Goal: Transaction & Acquisition: Purchase product/service

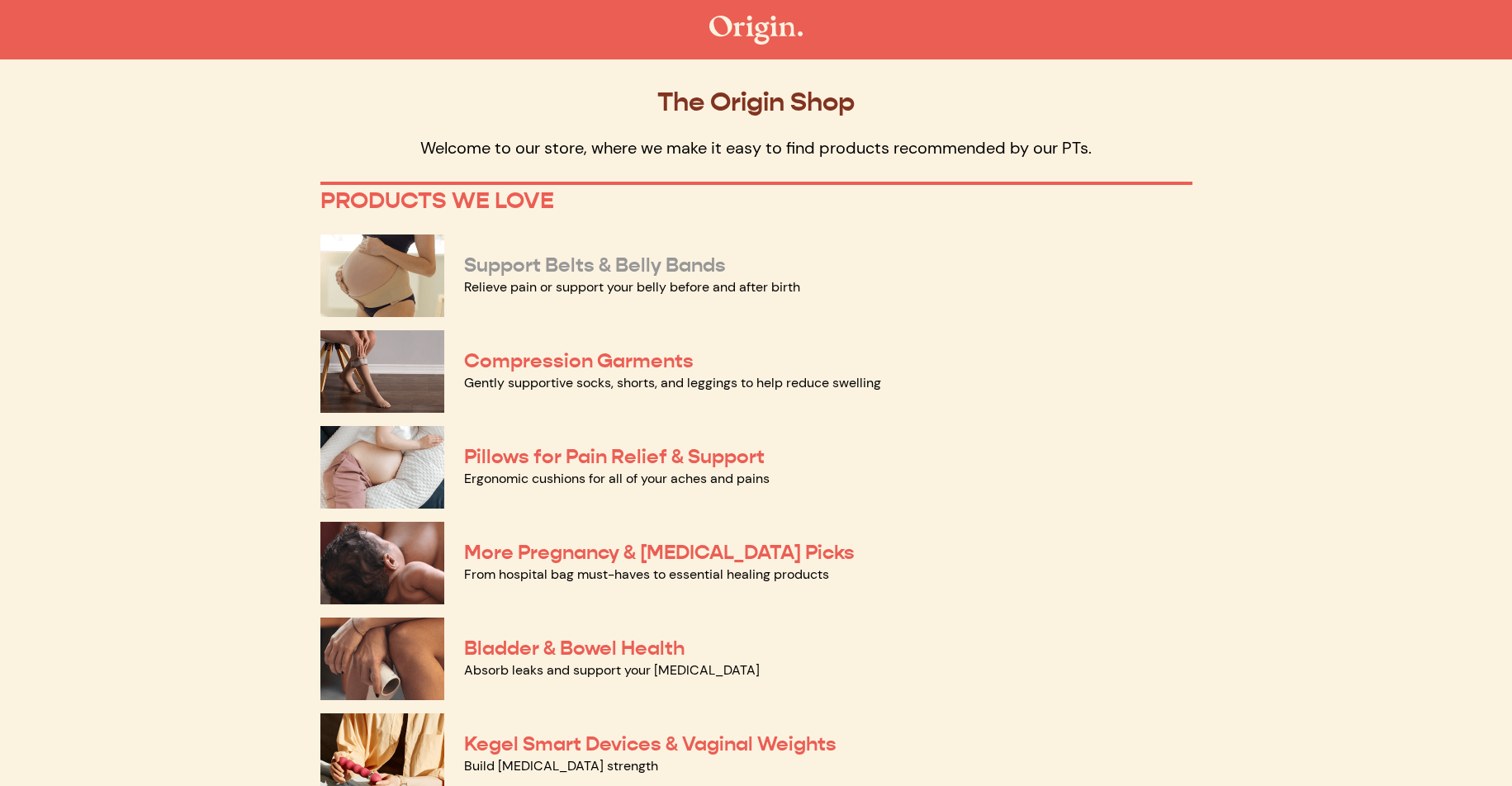
click at [525, 270] on link "Support Belts & Belly Bands" at bounding box center [594, 264] width 261 height 24
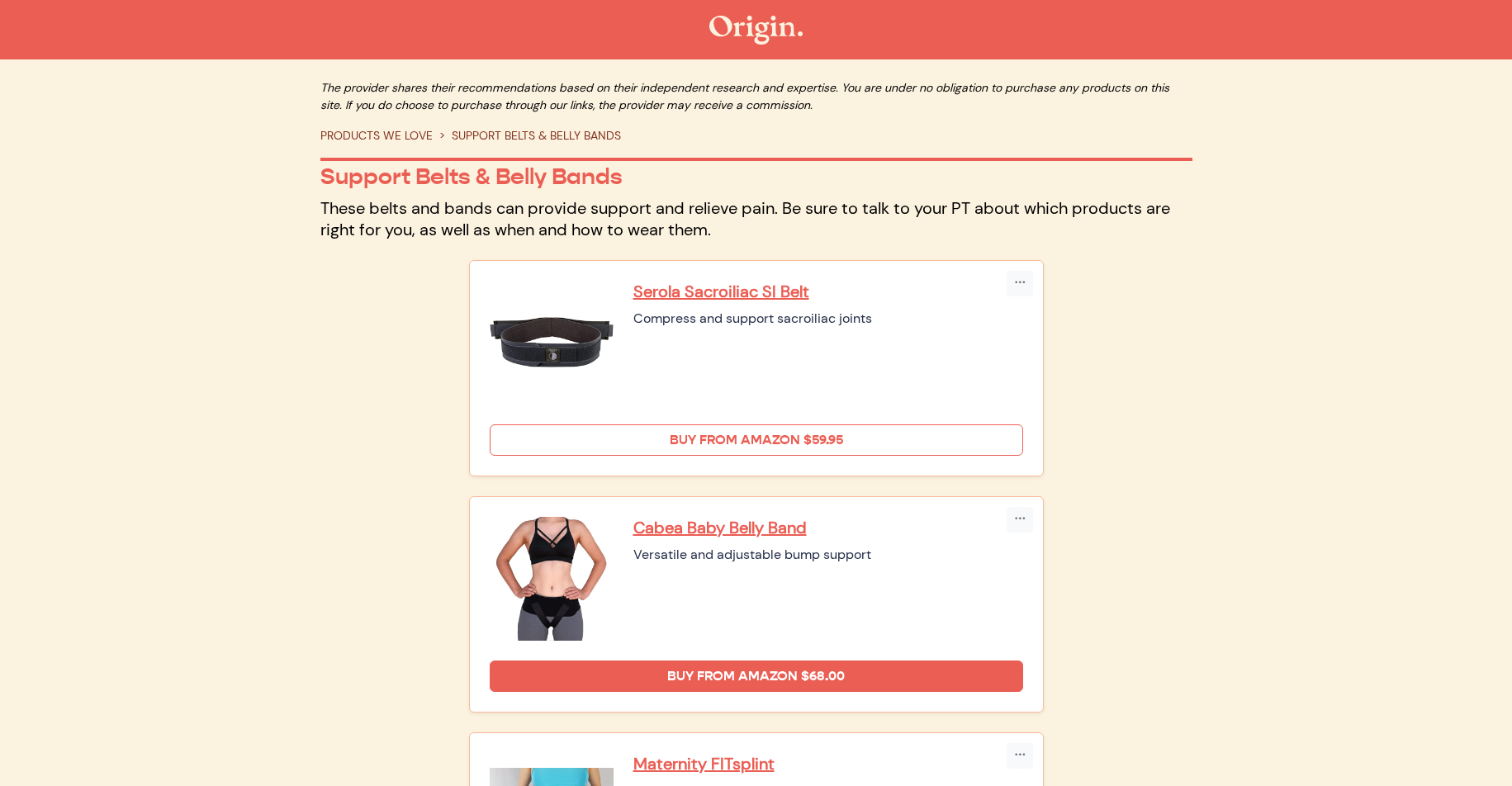
click at [867, 441] on link "Buy from Amazon $59.95" at bounding box center [756, 440] width 533 height 31
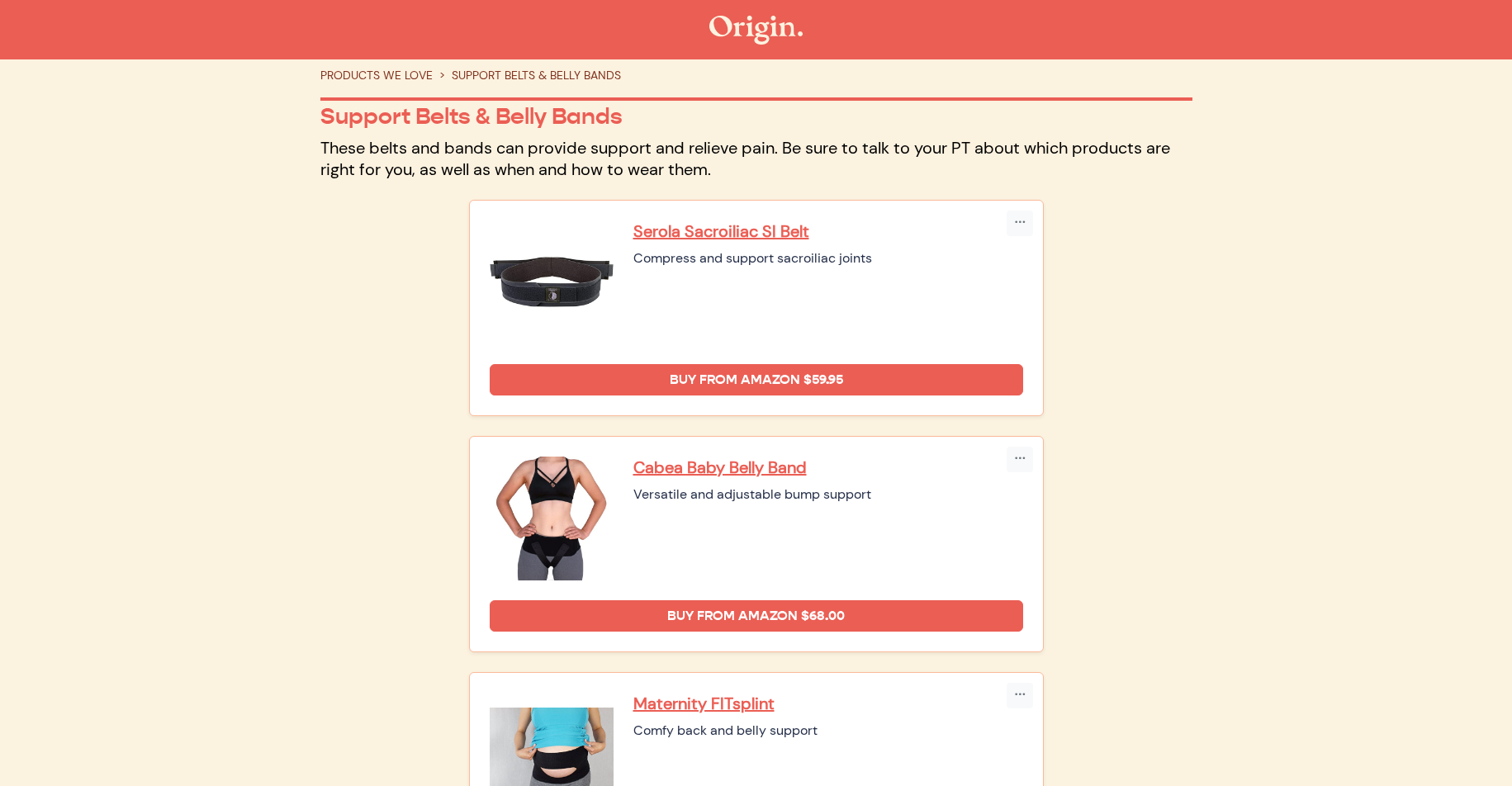
scroll to position [151, 0]
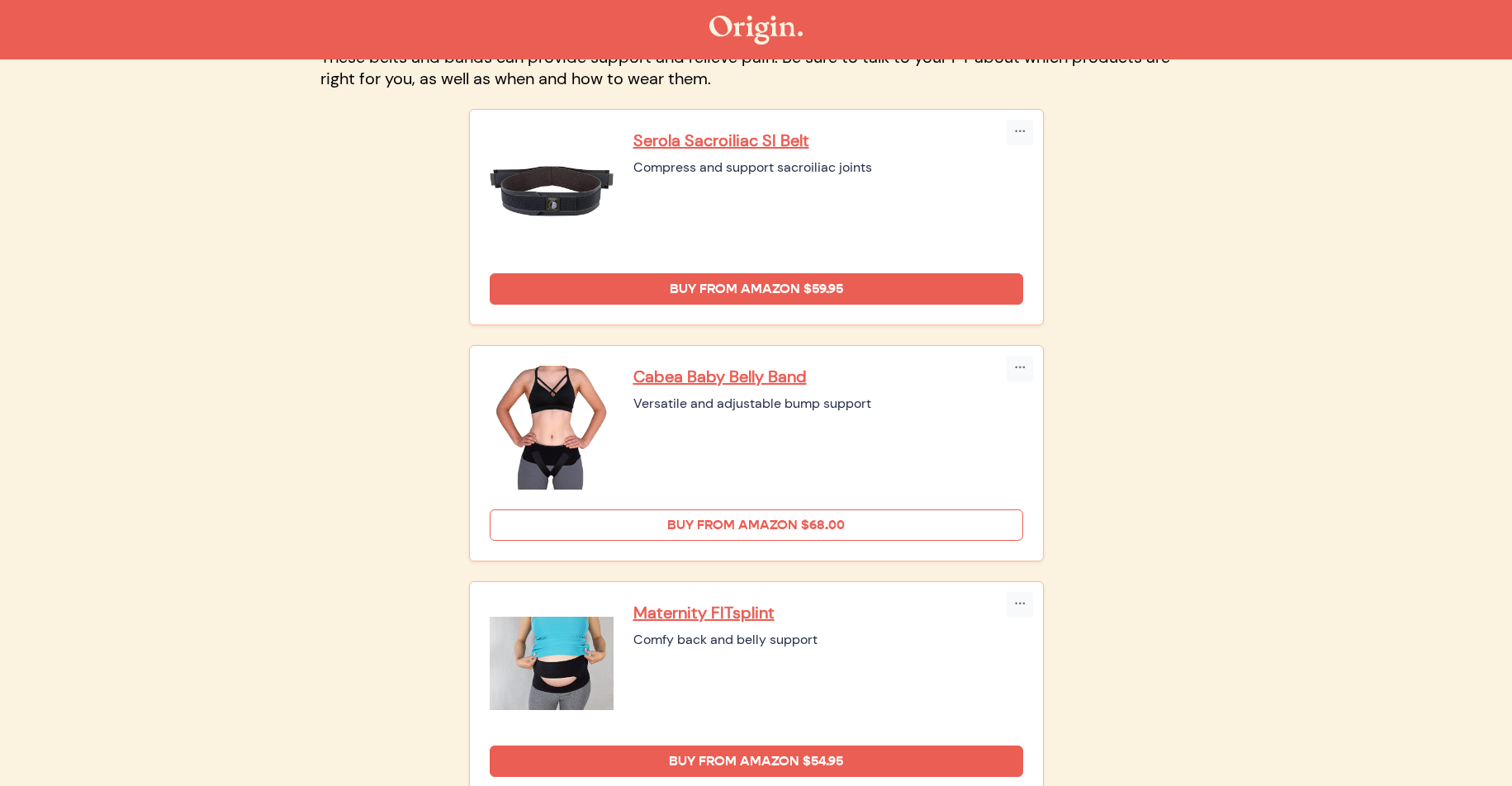
click at [759, 521] on link "Buy from Amazon $68.00" at bounding box center [756, 526] width 533 height 31
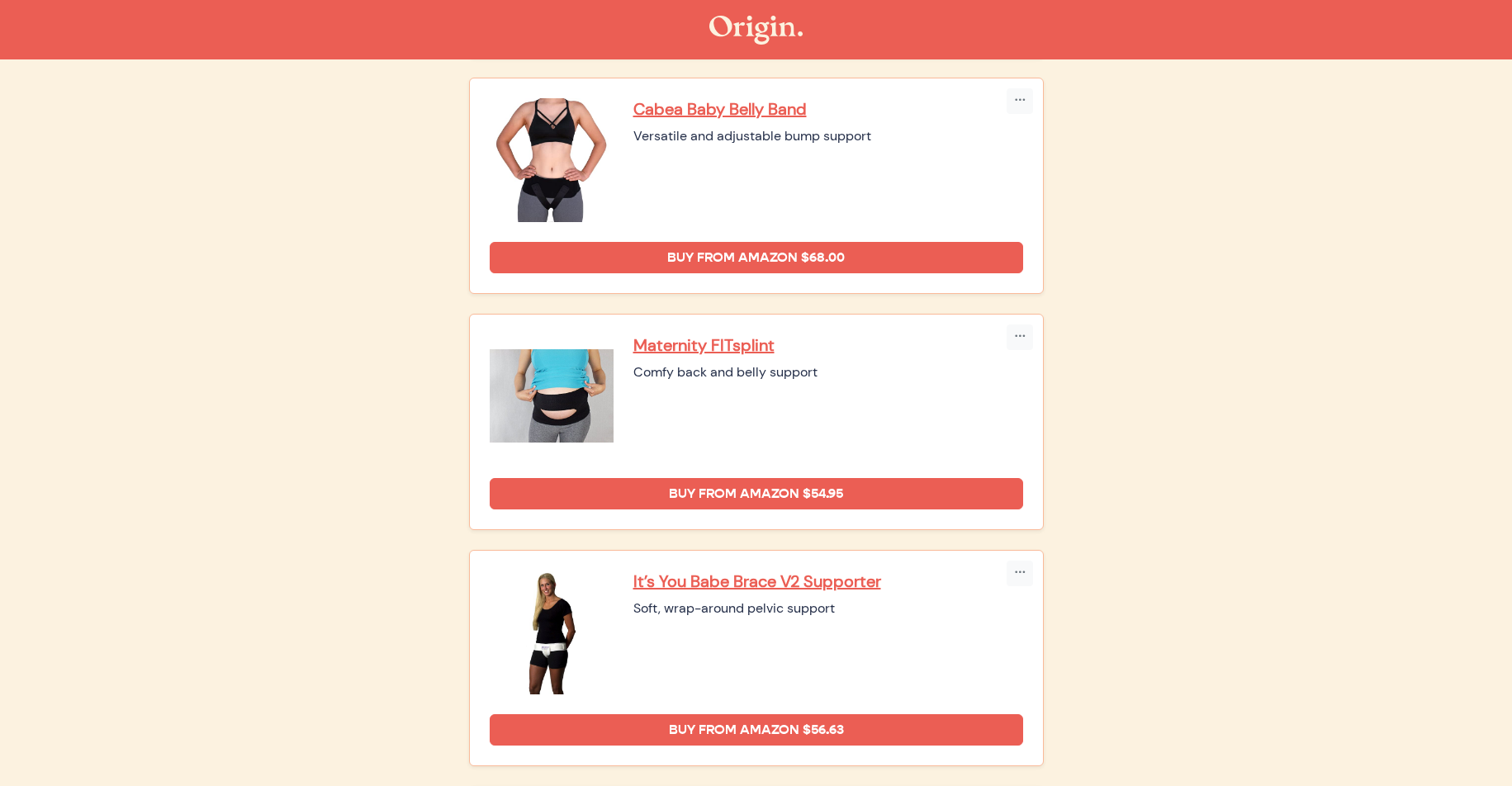
scroll to position [420, 0]
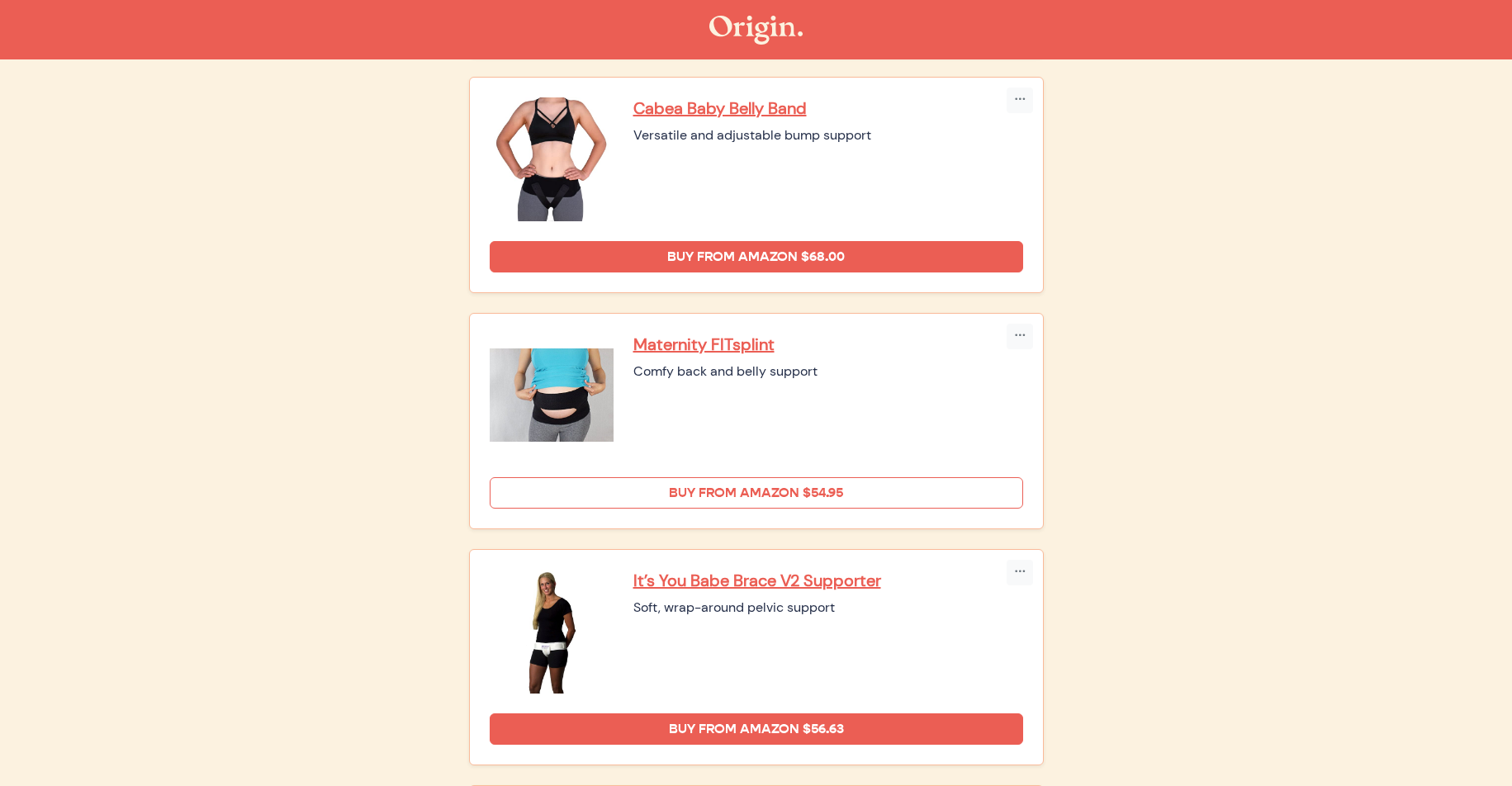
click at [785, 486] on link "Buy from Amazon $54.95" at bounding box center [756, 493] width 533 height 31
